Goal: Information Seeking & Learning: Learn about a topic

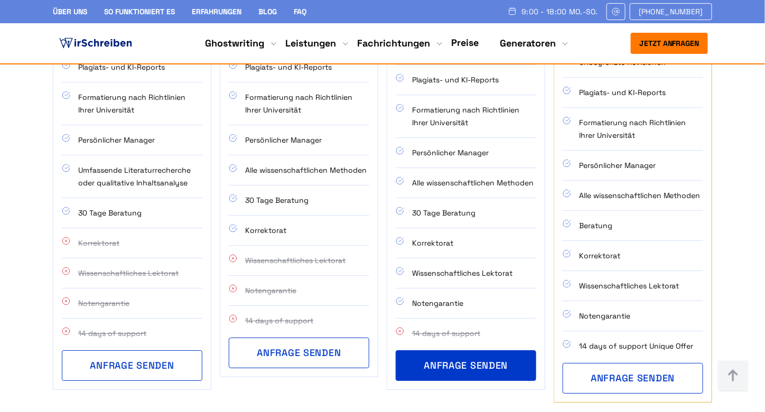
scroll to position [938, 0]
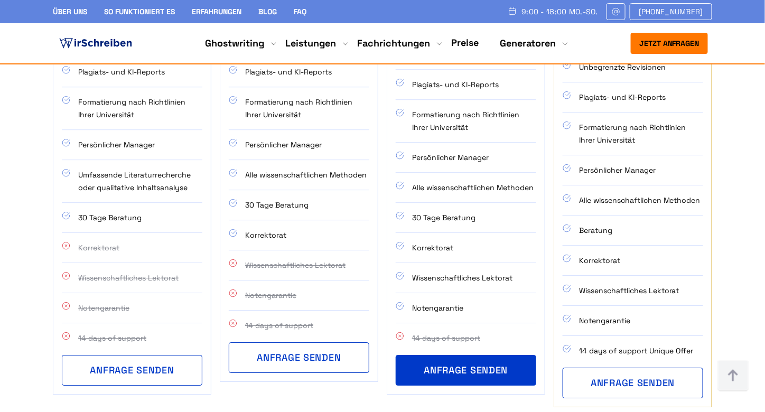
click at [126, 293] on li "Notengarantie" at bounding box center [132, 308] width 140 height 30
click at [209, 238] on div "Autor mit Bachelor-Abschluss in Ihrem Fachbereich Teillieferungen Unbegrenzte R…" at bounding box center [131, 174] width 157 height 440
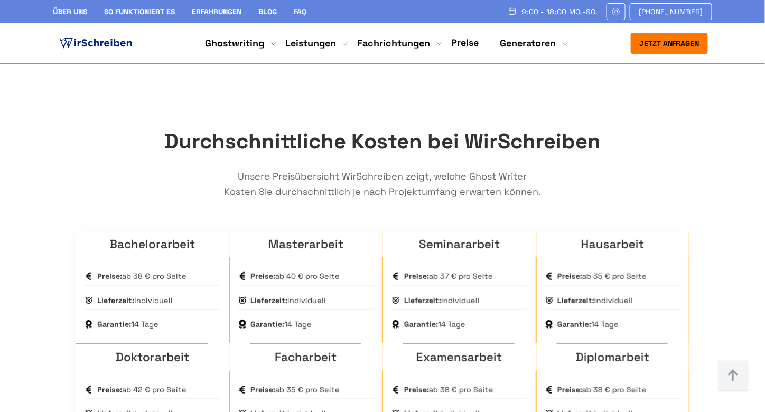
scroll to position [1449, 0]
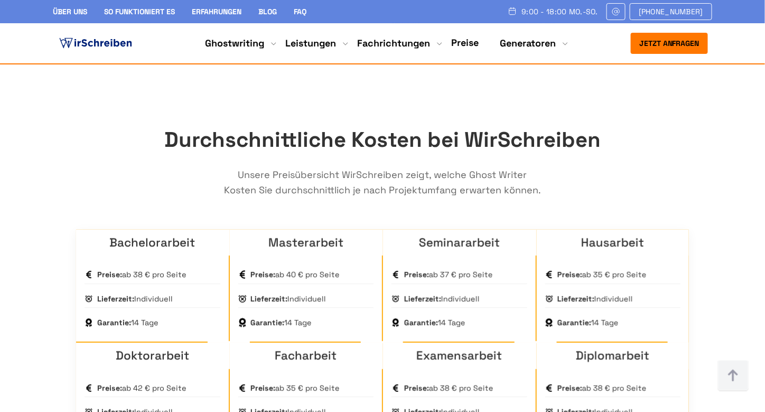
click at [314, 258] on div "Preise: ab 40 € pro Seite Lieferzeit: Individuell Garantie: 14 Tage" at bounding box center [306, 299] width 153 height 86
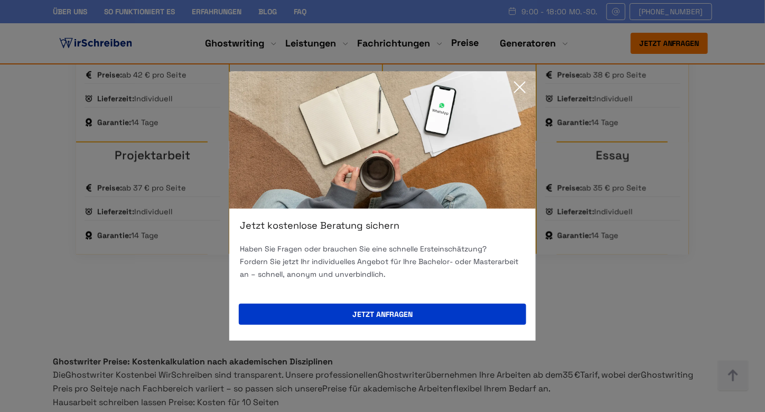
scroll to position [1763, 0]
click at [527, 88] on icon at bounding box center [519, 87] width 21 height 21
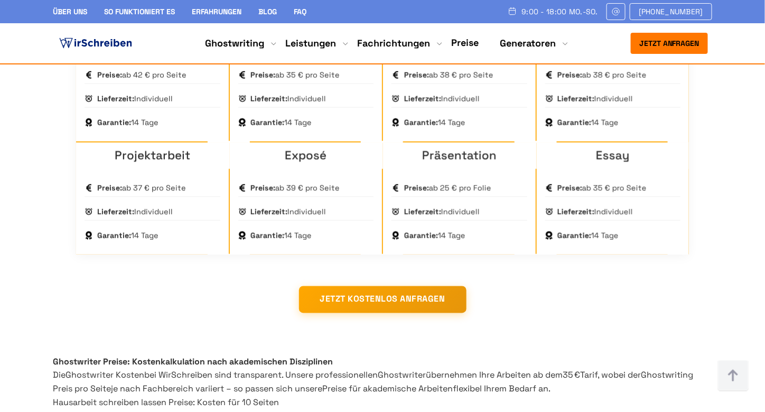
click at [596, 50] on div "Jetzt anfragen 9:00 - 18:00 Mo.-So. [PHONE_NUMBER] Über uns" at bounding box center [382, 43] width 676 height 21
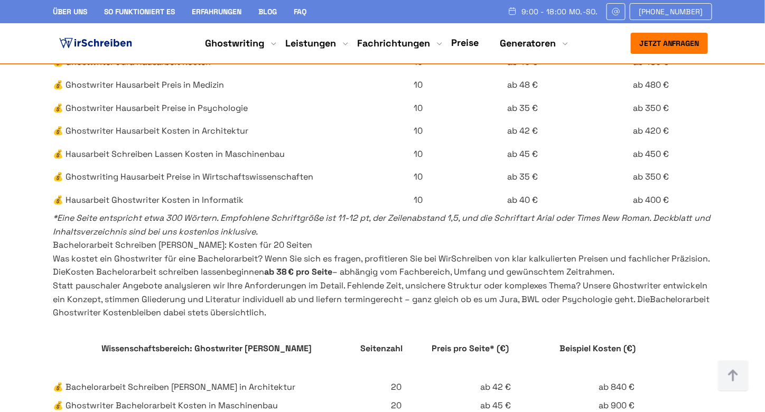
scroll to position [2203, 0]
click at [387, 74] on td "10" at bounding box center [417, 62] width 73 height 23
click at [432, 97] on td "10" at bounding box center [417, 85] width 73 height 23
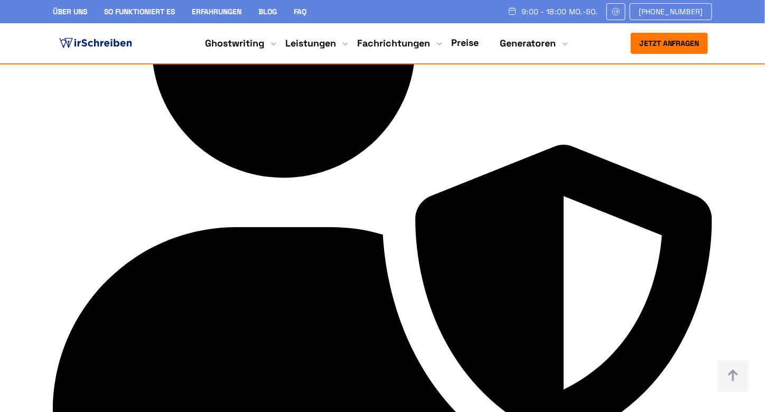
scroll to position [4821, 0]
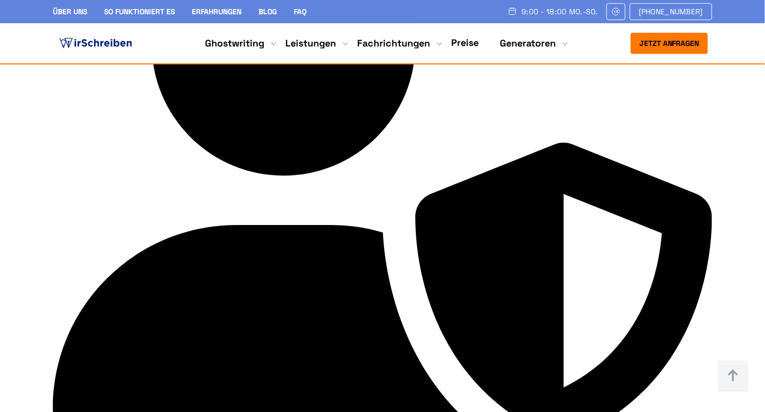
click at [79, 7] on link "Über uns" at bounding box center [70, 12] width 34 height 10
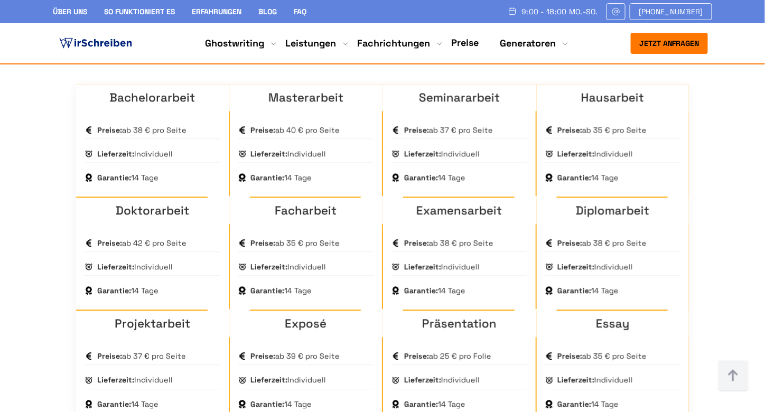
scroll to position [808, 0]
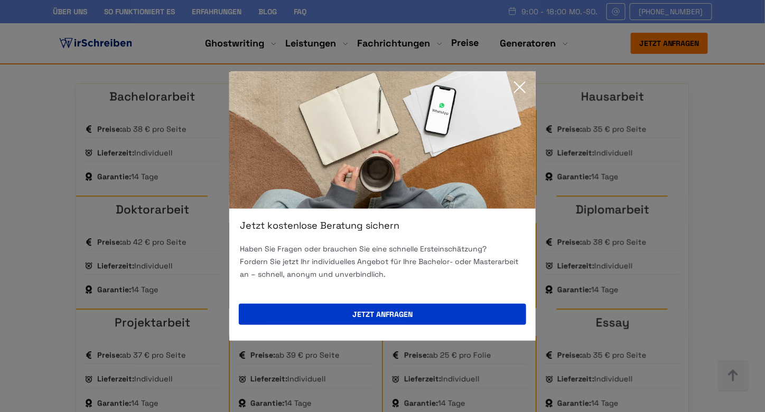
click at [522, 82] on icon at bounding box center [519, 87] width 21 height 21
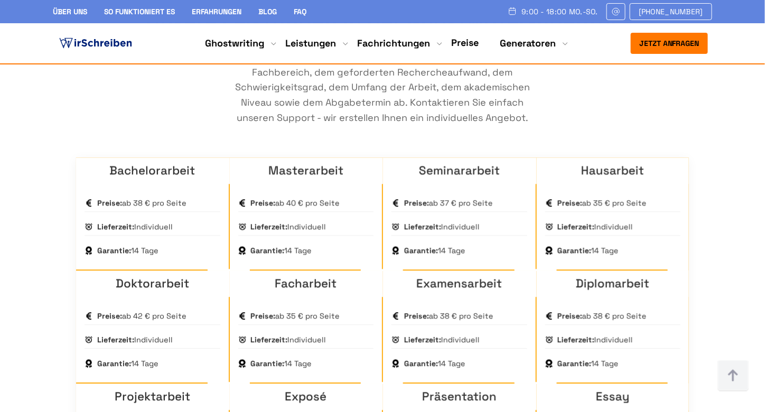
scroll to position [736, 0]
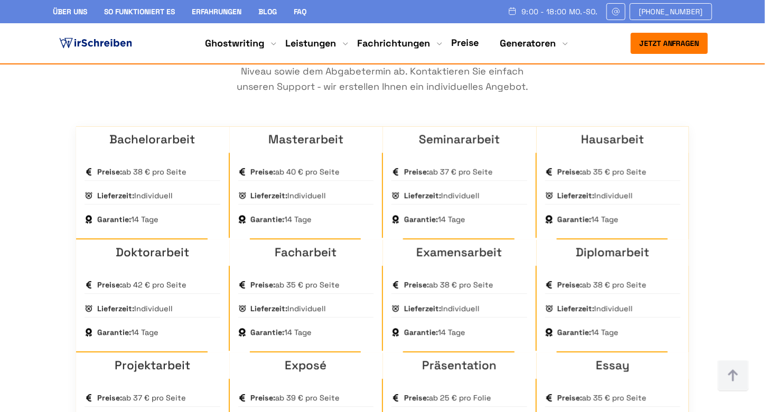
scroll to position [767, 0]
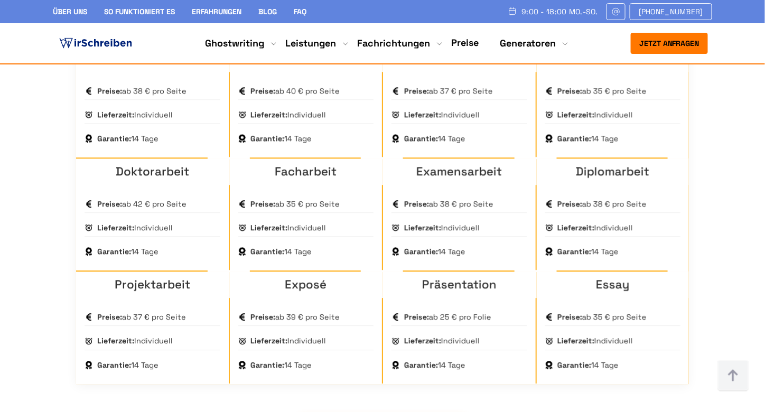
scroll to position [854, 0]
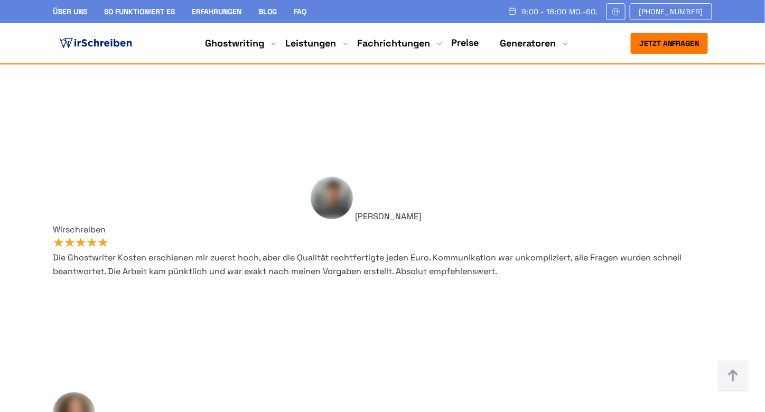
scroll to position [8600, 0]
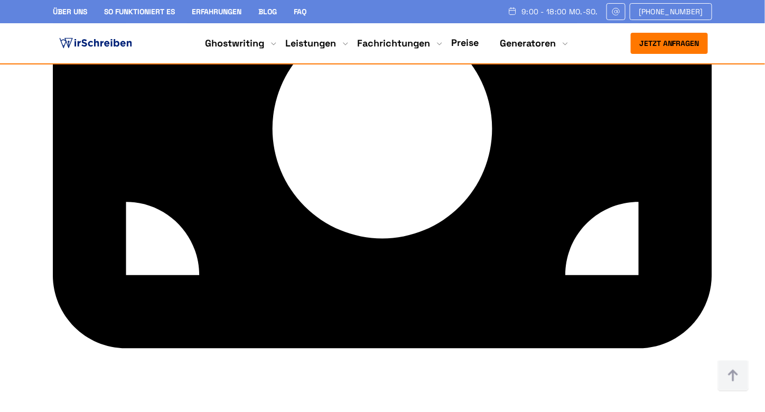
scroll to position [2435, 0]
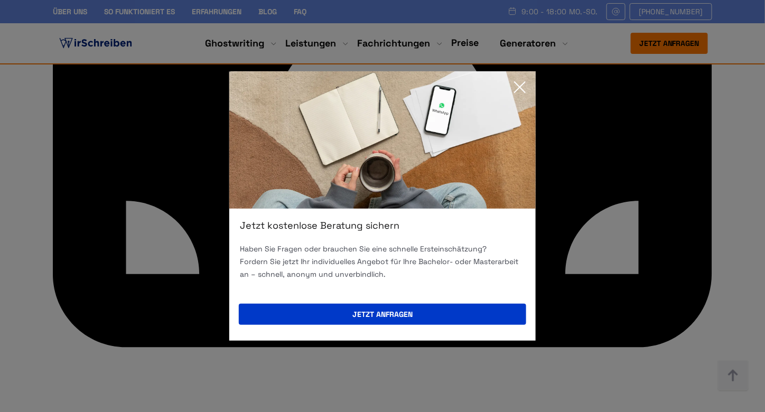
click at [523, 86] on icon at bounding box center [519, 87] width 21 height 21
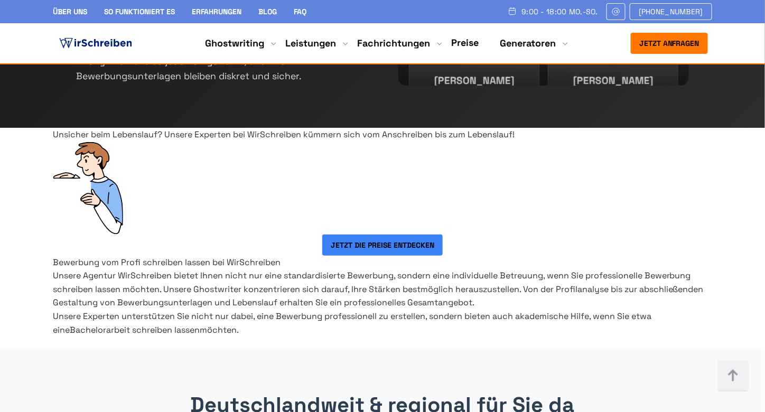
scroll to position [6635, 0]
